Goal: Navigation & Orientation: Find specific page/section

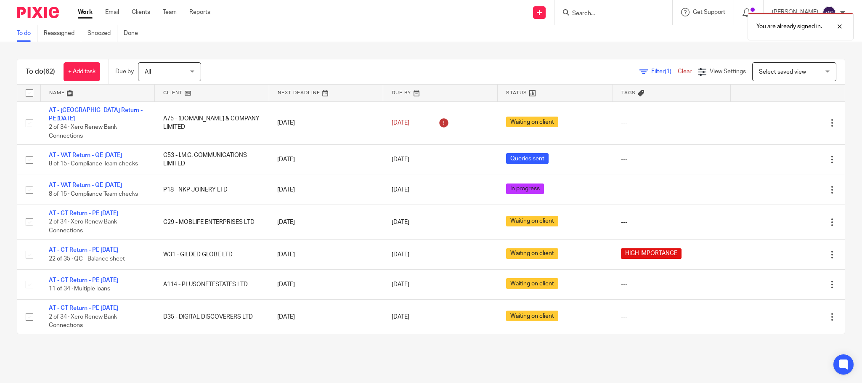
click at [167, 12] on link "Team" at bounding box center [170, 12] width 14 height 8
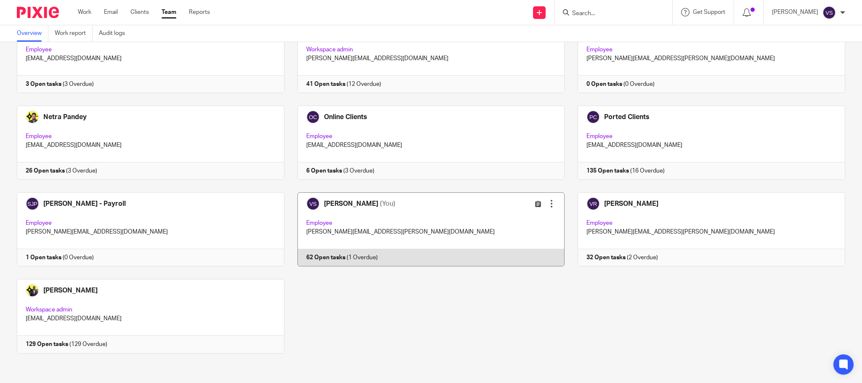
scroll to position [510, 0]
click at [406, 226] on link at bounding box center [424, 229] width 281 height 74
